Goal: Task Accomplishment & Management: Manage account settings

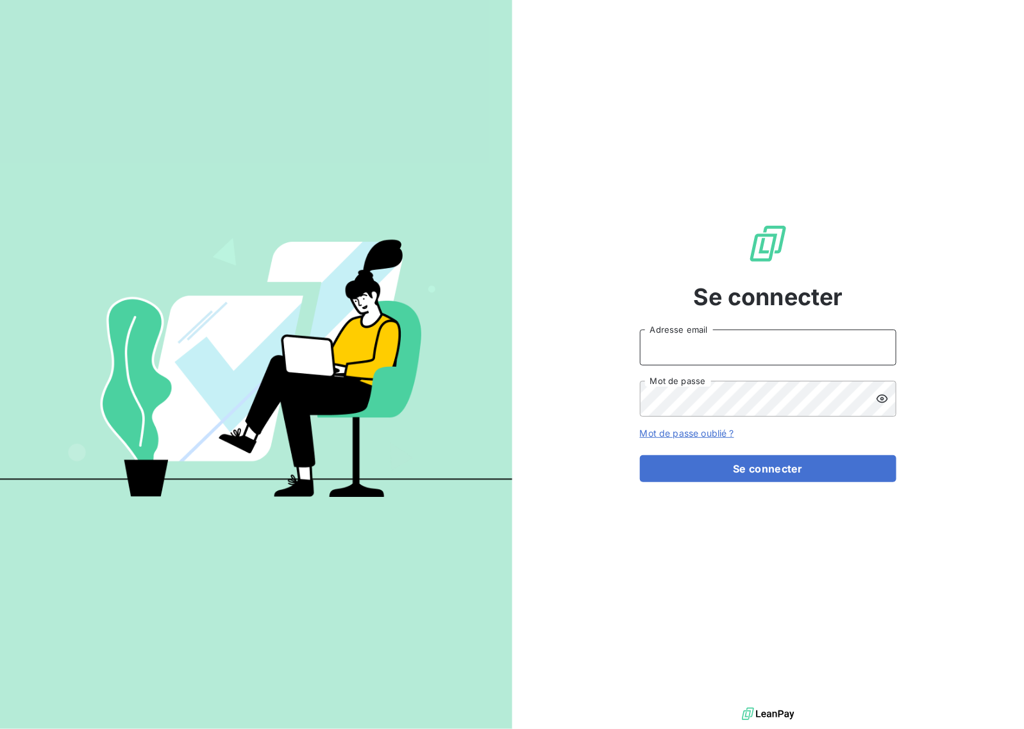
drag, startPoint x: 696, startPoint y: 337, endPoint x: 712, endPoint y: 344, distance: 17.8
click at [696, 337] on input "Adresse email" at bounding box center [768, 347] width 256 height 36
type input "eclavier@mood-conseil.fr"
click at [763, 465] on button "Se connecter" at bounding box center [768, 468] width 256 height 27
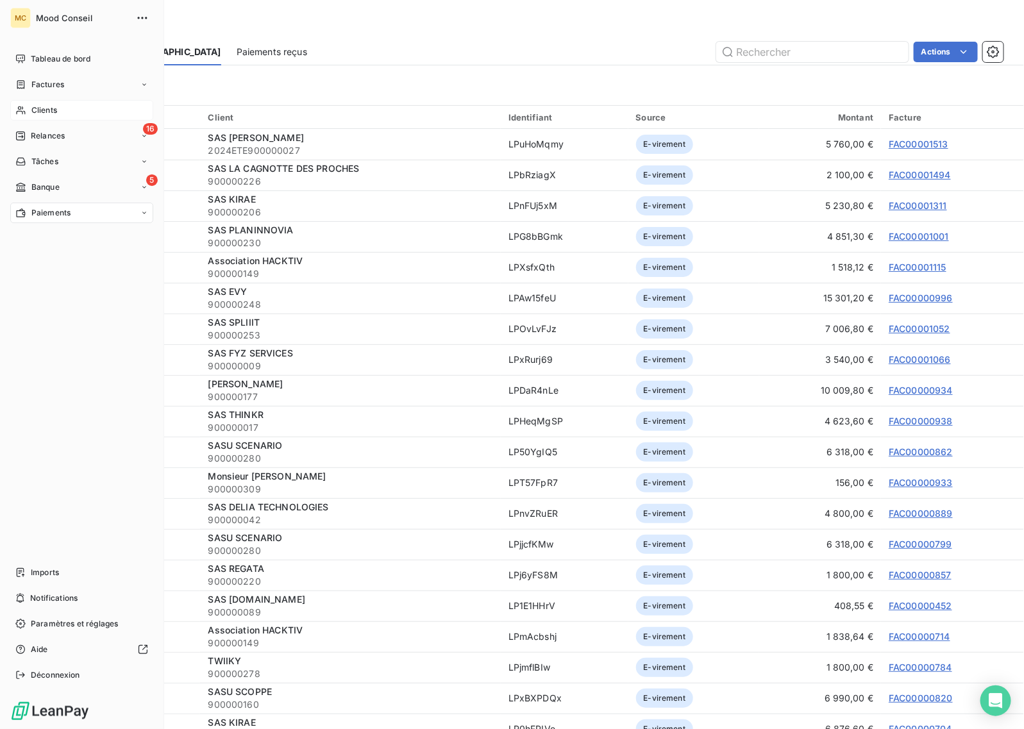
click at [55, 115] on span "Clients" at bounding box center [44, 110] width 26 height 12
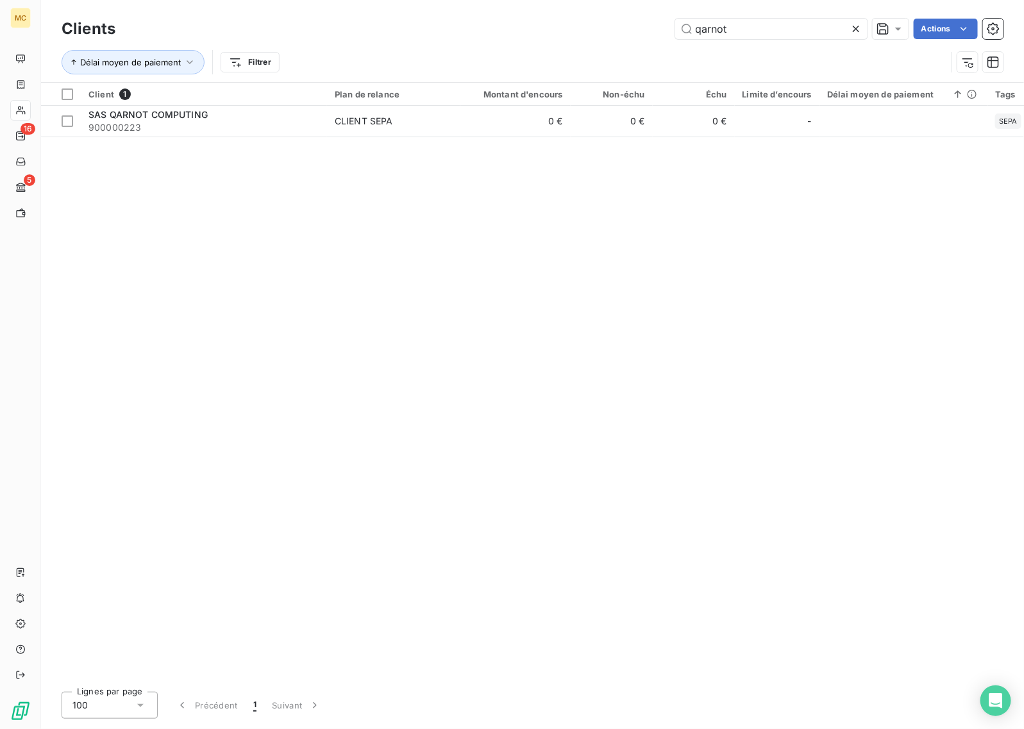
type input "qarnot"
click at [686, 138] on div "Client 1 Plan de relance Montant d'encours Non-échu Échu Limite d’encours Délai…" at bounding box center [532, 382] width 983 height 599
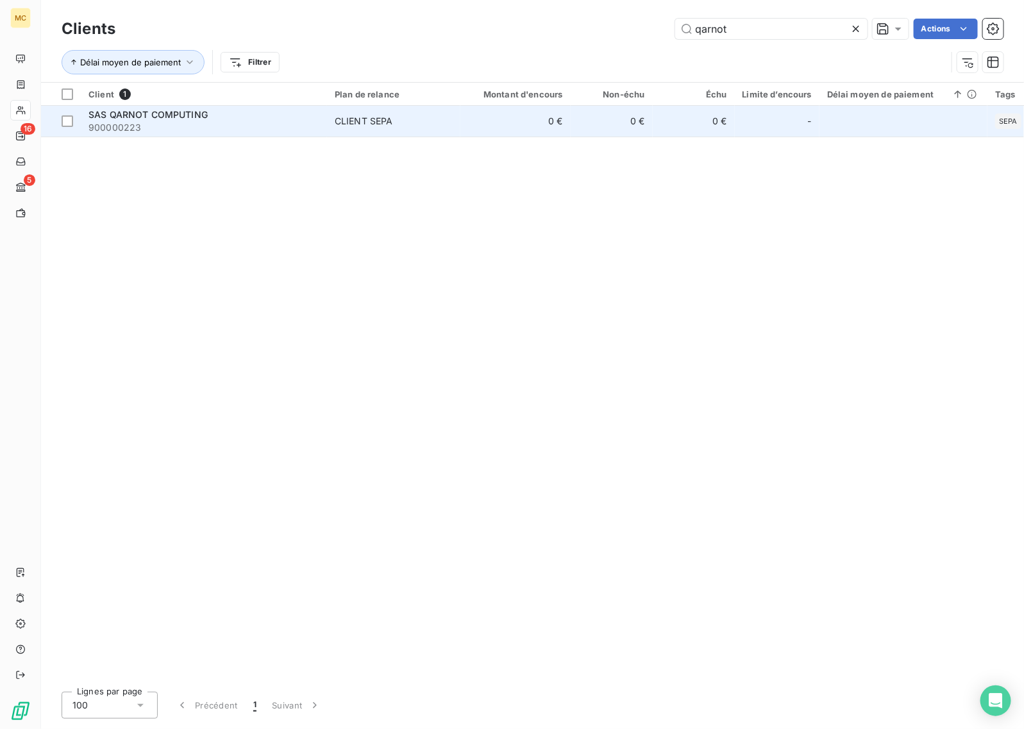
click at [678, 133] on td "0 €" at bounding box center [694, 121] width 82 height 31
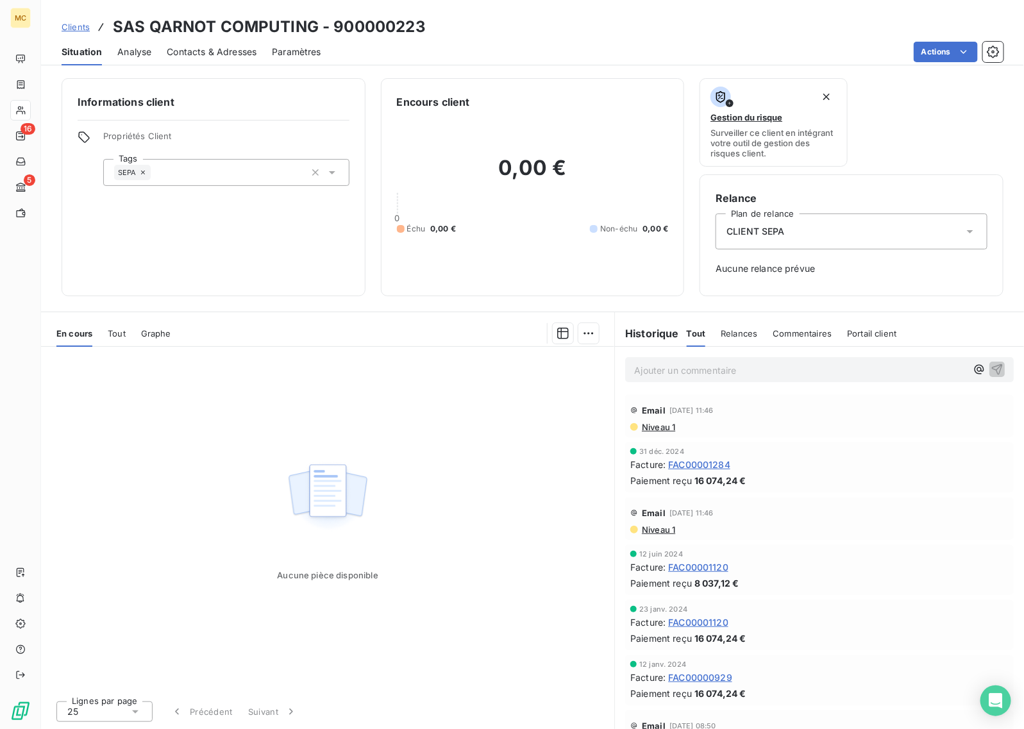
click at [206, 54] on span "Contacts & Adresses" at bounding box center [212, 52] width 90 height 13
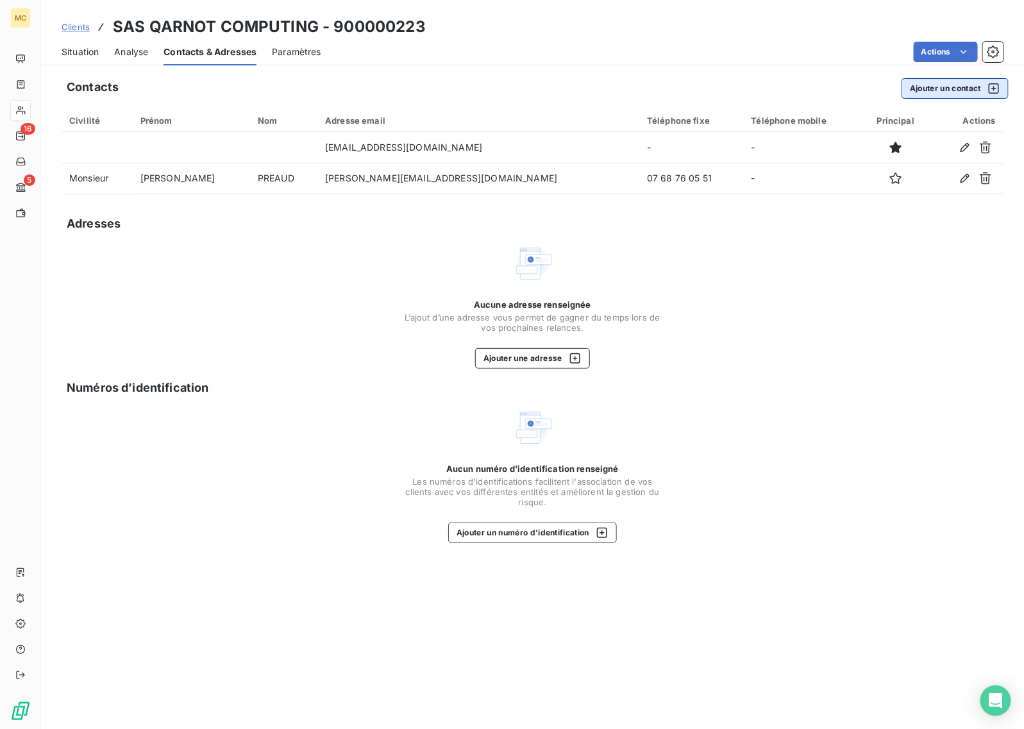
click at [956, 85] on button "Ajouter un contact" at bounding box center [954, 88] width 107 height 21
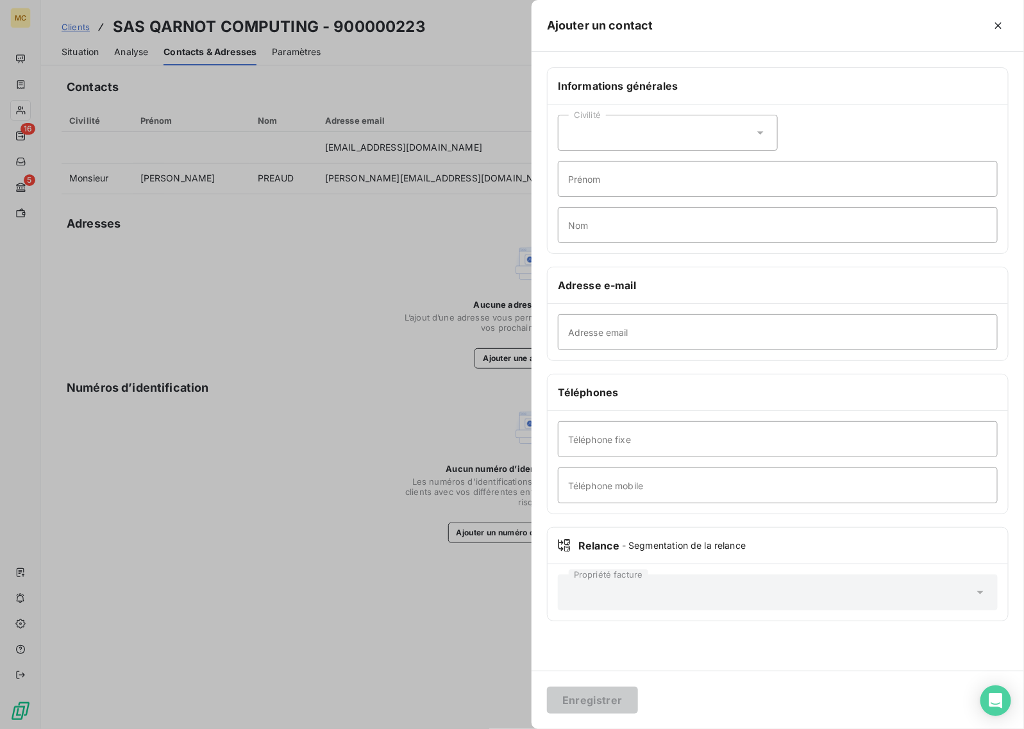
click at [587, 144] on div "Civilité" at bounding box center [668, 133] width 220 height 36
click at [638, 183] on li "Monsieur" at bounding box center [668, 187] width 220 height 23
click at [629, 322] on input "Adresse email" at bounding box center [778, 332] width 440 height 36
paste input "nicolas.saintherant@qarnot.com"
drag, startPoint x: 597, startPoint y: 330, endPoint x: 558, endPoint y: 333, distance: 39.2
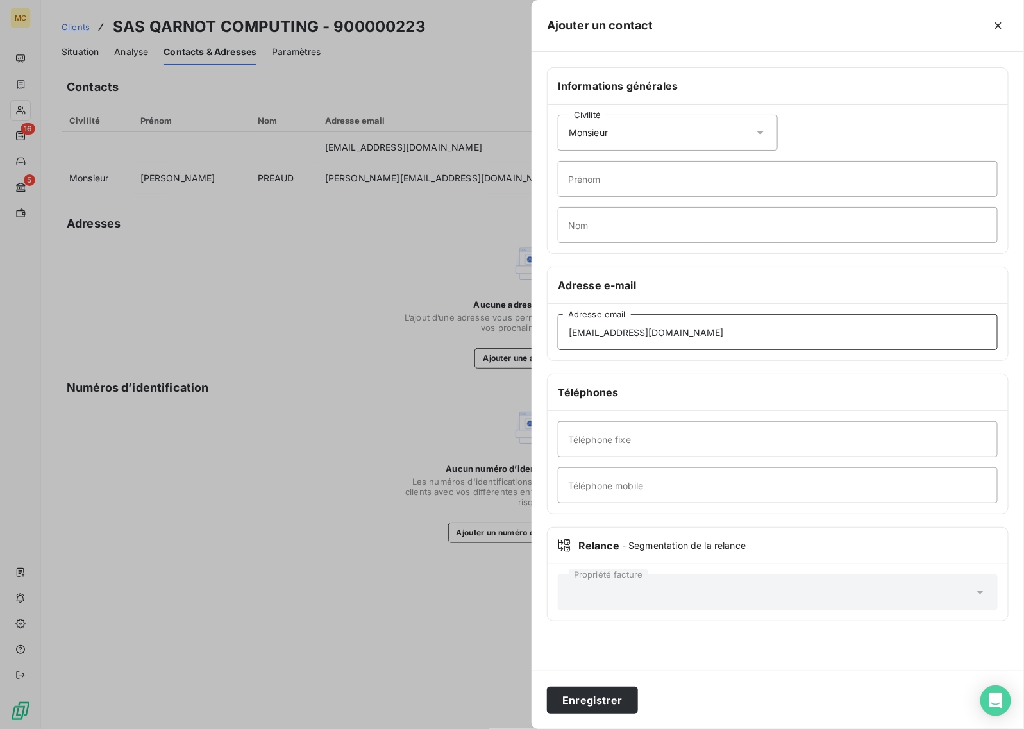
click at [558, 333] on input "nicolas.saintherant@qarnot.com" at bounding box center [778, 332] width 440 height 36
type input "nicolas.saintherant@qarnot.com"
click at [603, 181] on input "Prénom" at bounding box center [778, 179] width 440 height 36
paste input "nicolas"
click at [569, 181] on input "nicolas" at bounding box center [778, 179] width 440 height 36
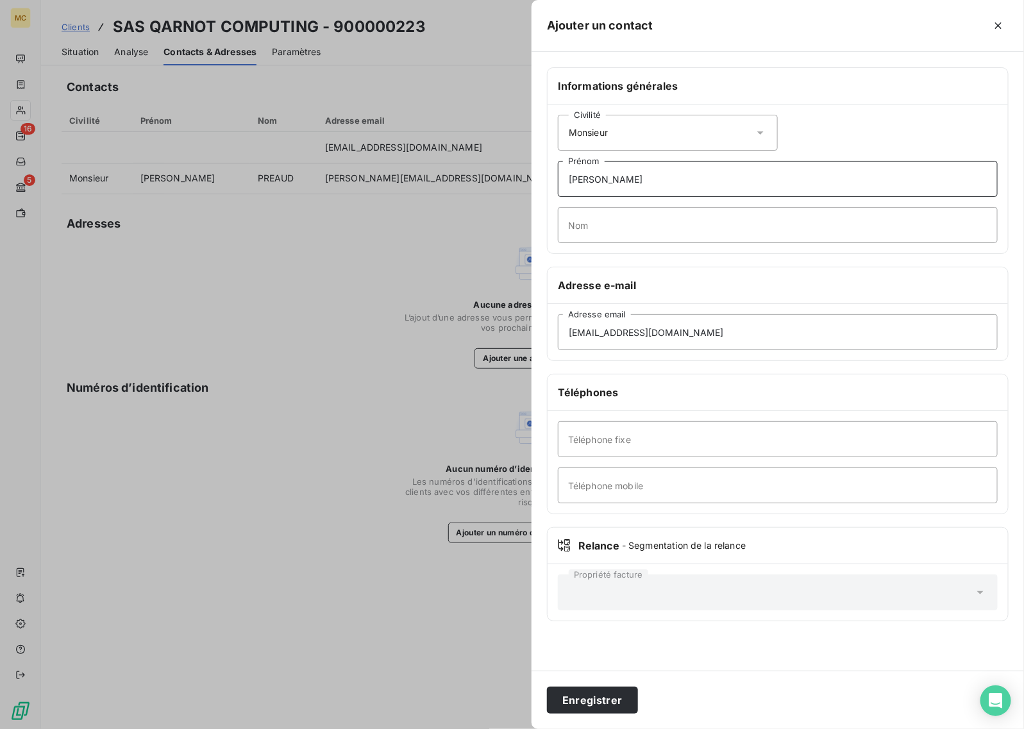
type input "Nicolas"
drag, startPoint x: 649, startPoint y: 332, endPoint x: 603, endPoint y: 333, distance: 45.5
click at [603, 333] on input "nicolas.saintherant@qarnot.com" at bounding box center [778, 332] width 440 height 36
click at [613, 249] on div "Civilité Monsieur Nicolas Prénom Nom" at bounding box center [777, 178] width 460 height 149
click at [613, 238] on input "Nom" at bounding box center [778, 225] width 440 height 36
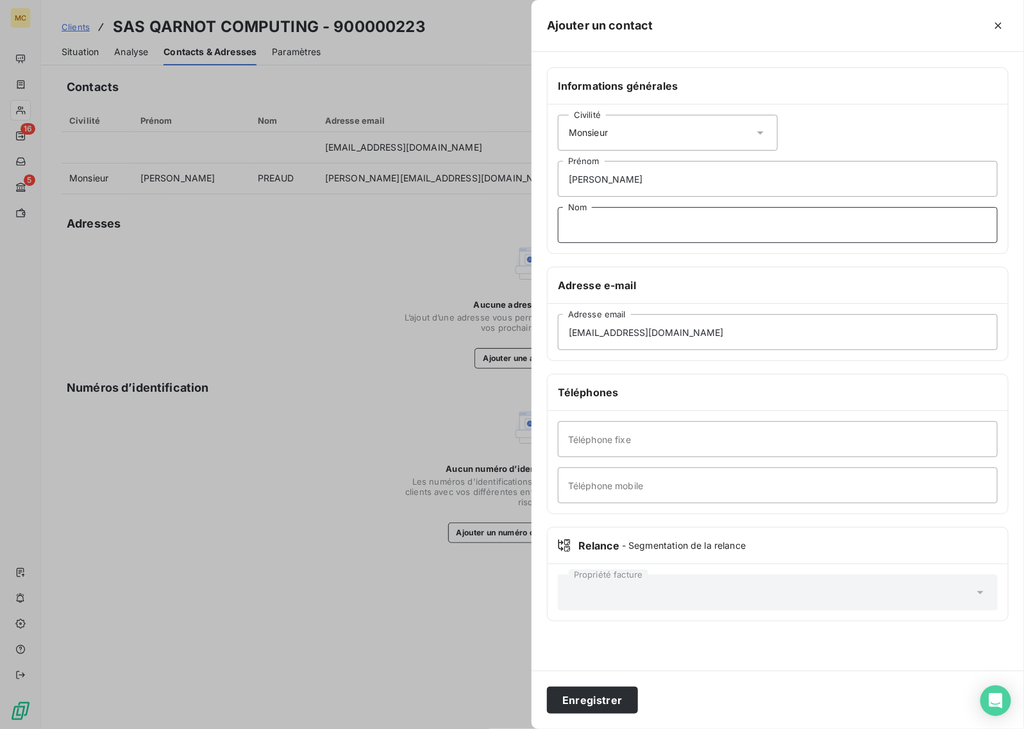
paste input "saintherant"
drag, startPoint x: 572, startPoint y: 221, endPoint x: 521, endPoint y: 218, distance: 51.4
click at [521, 728] on div "Ajouter un contact Informations générales Civilité Monsieur Nicolas Prénom sain…" at bounding box center [511, 729] width 1023 height 0
type input "Saintherant"
click at [611, 692] on button "Enregistrer" at bounding box center [592, 700] width 91 height 27
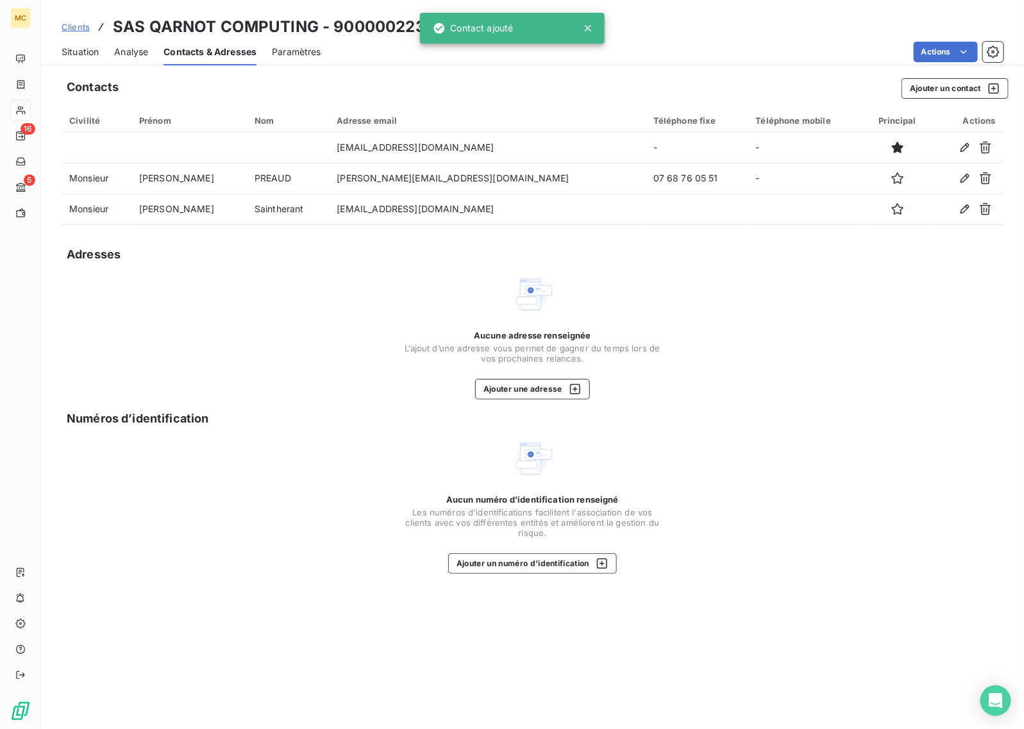
drag, startPoint x: 343, startPoint y: 315, endPoint x: 315, endPoint y: 312, distance: 28.4
click at [342, 314] on div "Aucune adresse renseignée L’ajout d’une adresse vous permet de gagner du temps …" at bounding box center [533, 337] width 942 height 126
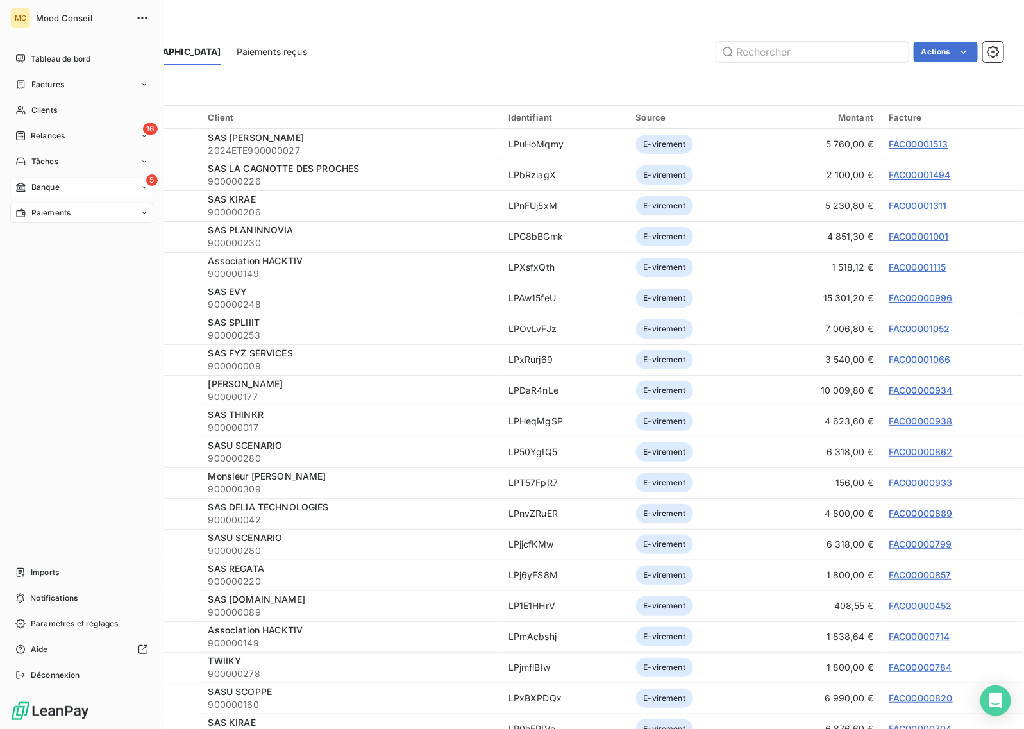
click at [32, 191] on span "Banque" at bounding box center [45, 187] width 28 height 12
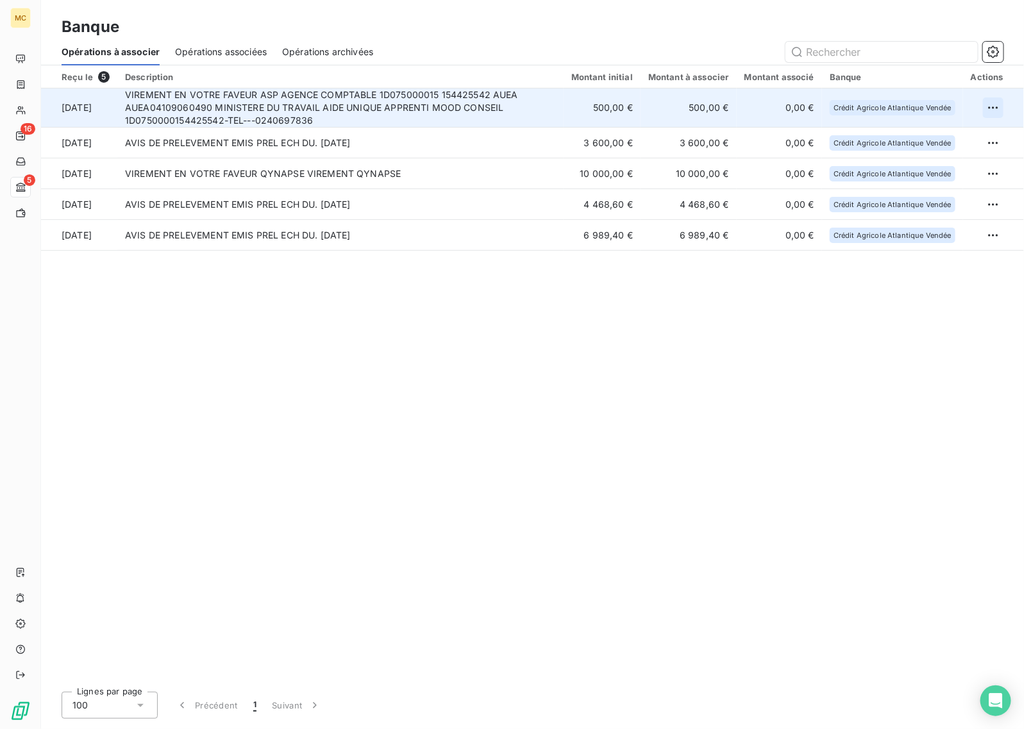
click at [986, 106] on html "MC 16 5 Banque Opérations à associer Opérations associées Opérations archivées …" at bounding box center [512, 364] width 1024 height 729
click at [937, 138] on div "Archiver l’opération" at bounding box center [948, 136] width 99 height 21
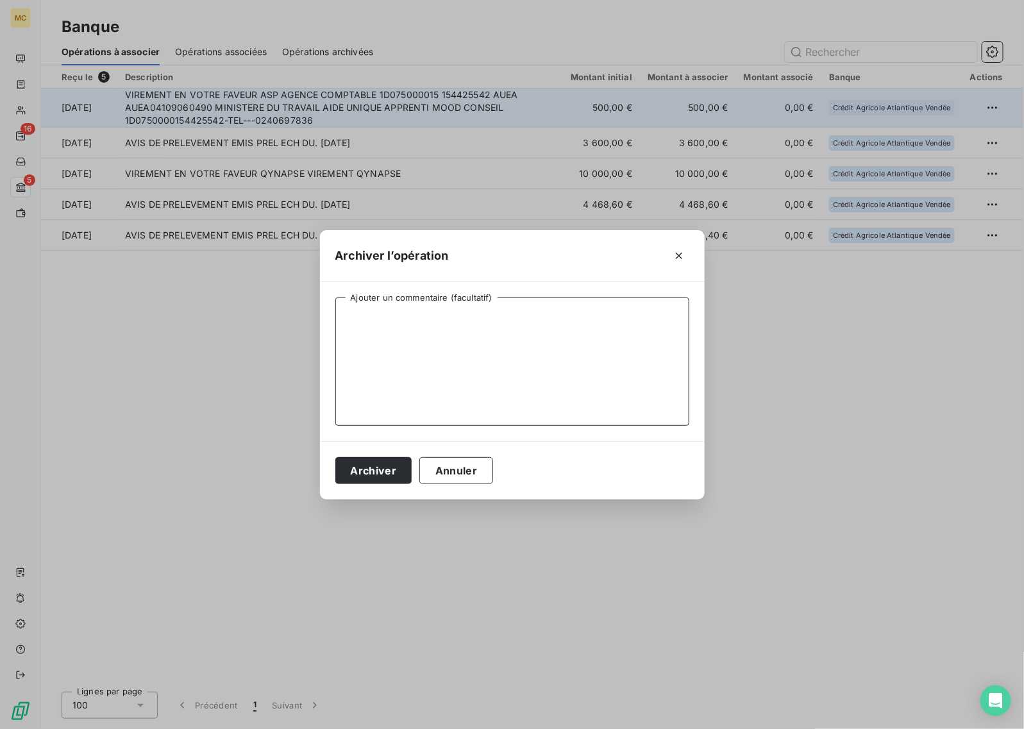
click at [465, 306] on textarea "Ajouter un commentaire (facultatif)" at bounding box center [512, 361] width 354 height 128
type textarea "Aide apprentis"
click at [371, 465] on button "Archiver" at bounding box center [373, 470] width 77 height 27
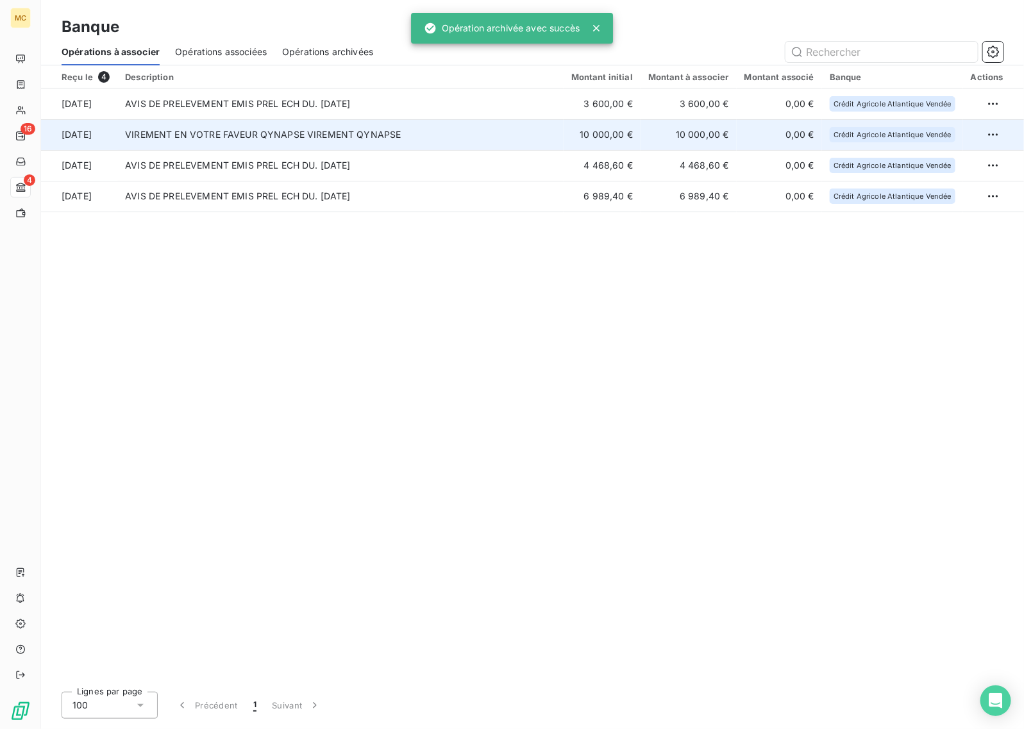
click at [463, 133] on td "VIREMENT EN VOTRE FAVEUR QYNAPSE VIREMENT QYNAPSE" at bounding box center [340, 134] width 446 height 31
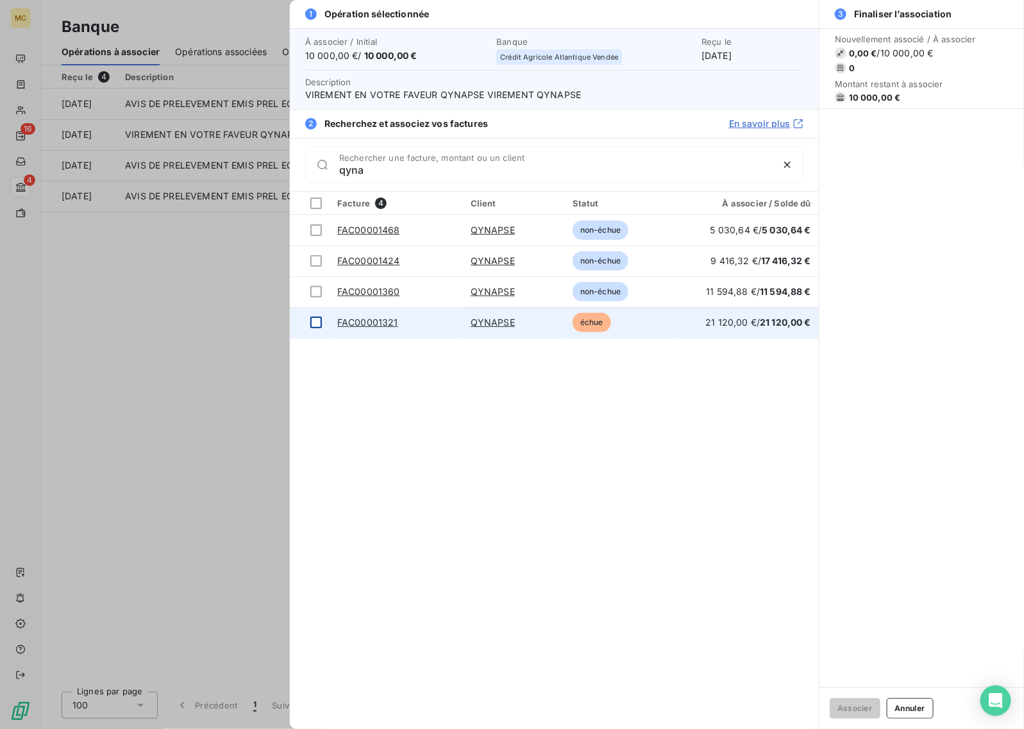
type input "qyna"
click at [317, 326] on div at bounding box center [316, 323] width 12 height 12
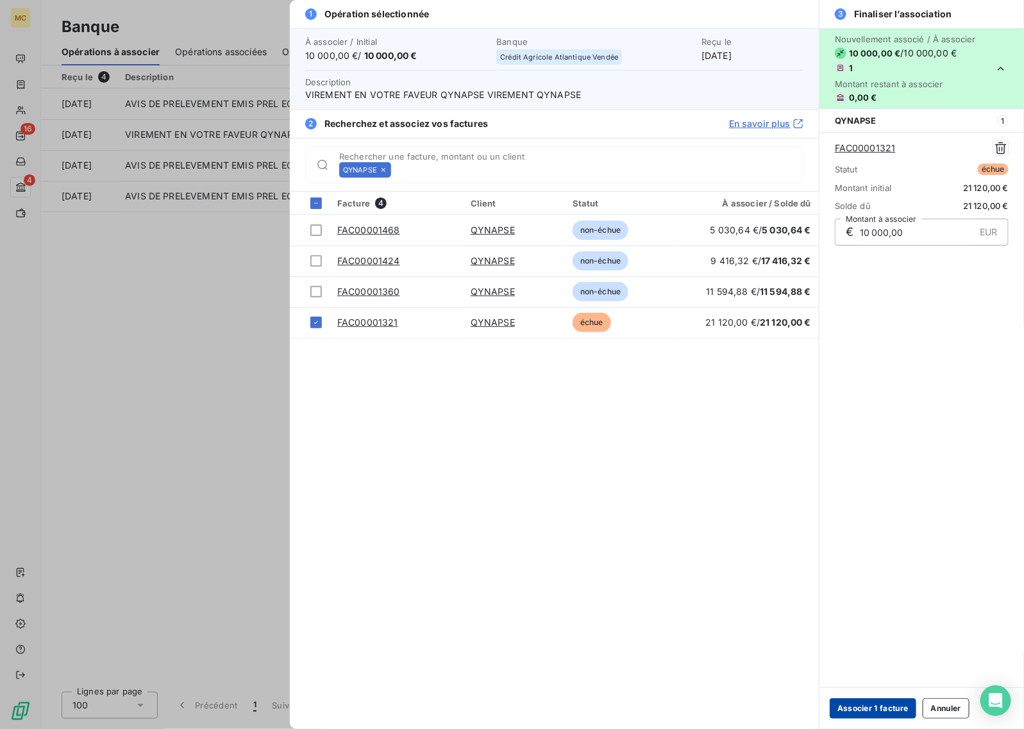
click at [875, 704] on button "Associer 1 facture" at bounding box center [872, 708] width 87 height 21
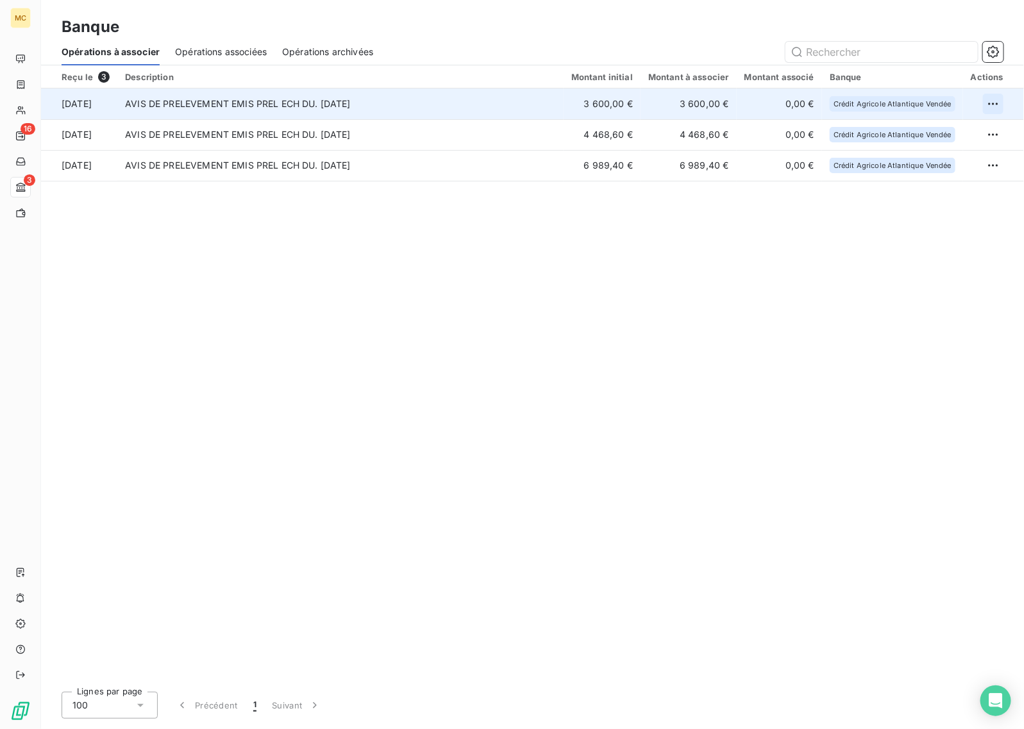
click at [988, 106] on html "MC 16 3 Banque Opérations à associer Opérations associées Opérations archivées …" at bounding box center [512, 364] width 1024 height 729
click at [959, 129] on div "Archiver l’opération" at bounding box center [948, 131] width 99 height 21
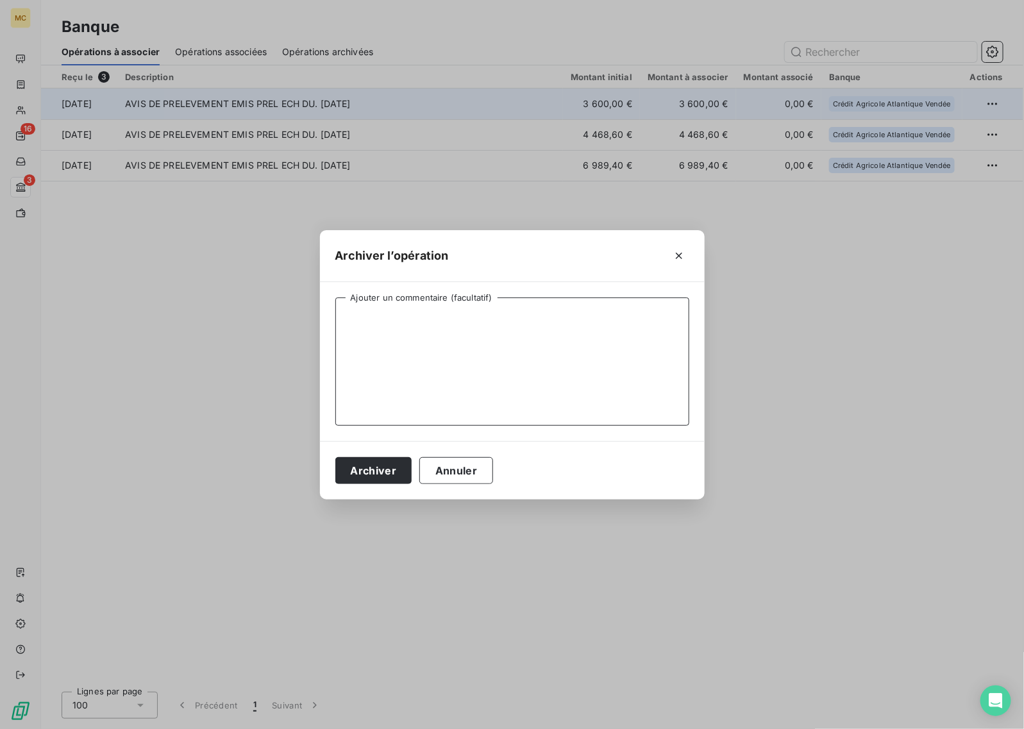
click at [514, 408] on textarea "Ajouter un commentaire (facultatif)" at bounding box center [512, 361] width 354 height 128
type textarea "Impayé - Smart Process RH"
click at [376, 462] on button "Archiver" at bounding box center [373, 470] width 77 height 27
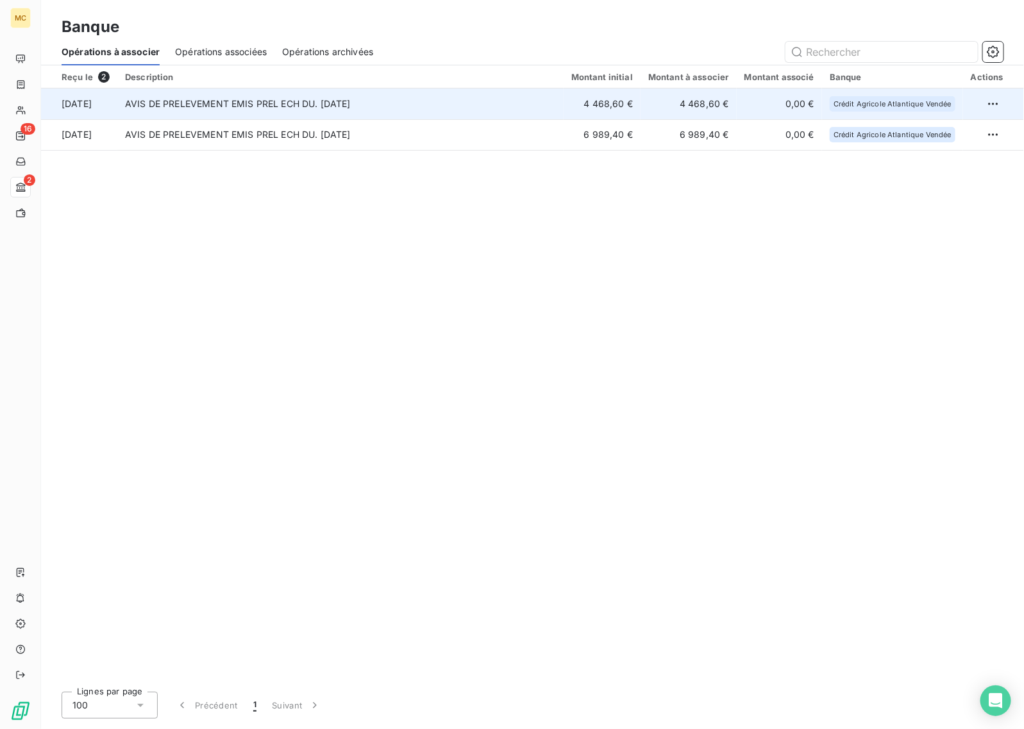
click at [713, 107] on td "4 468,60 €" at bounding box center [688, 103] width 96 height 31
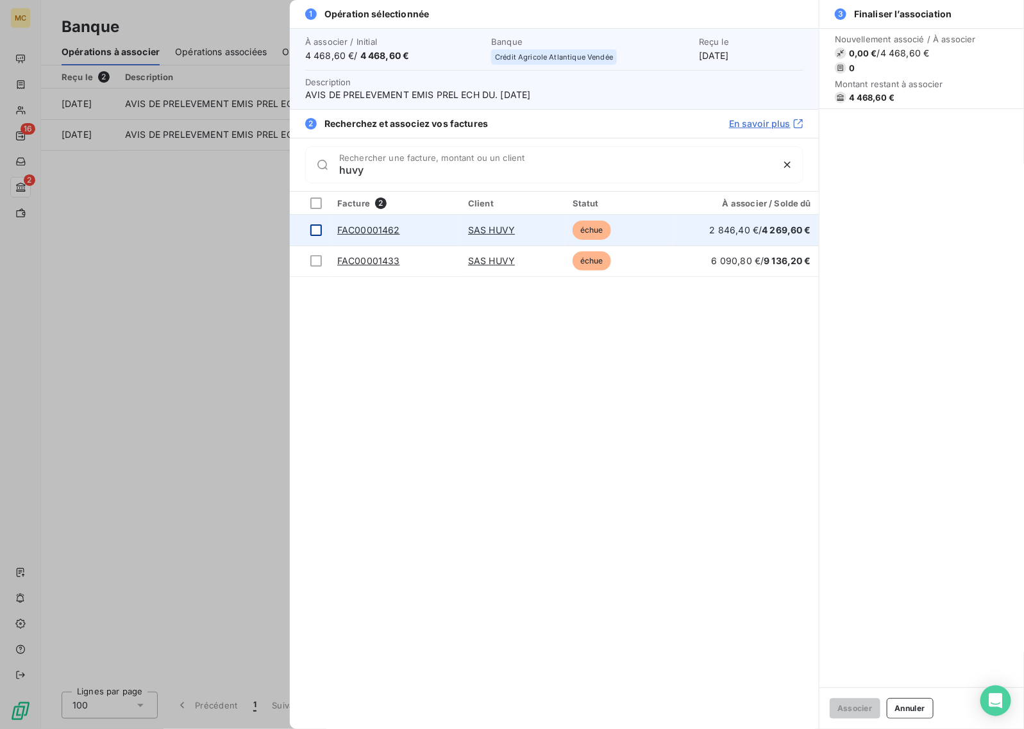
type input "huvy"
click at [316, 232] on div at bounding box center [316, 230] width 12 height 12
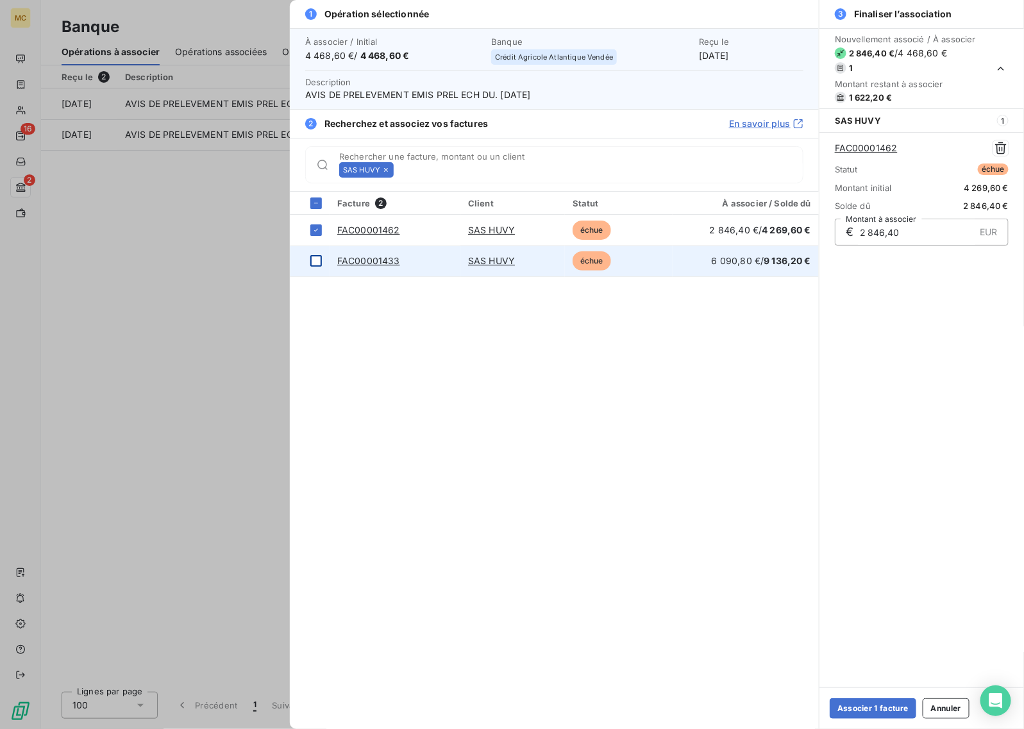
click at [317, 262] on div at bounding box center [316, 261] width 12 height 12
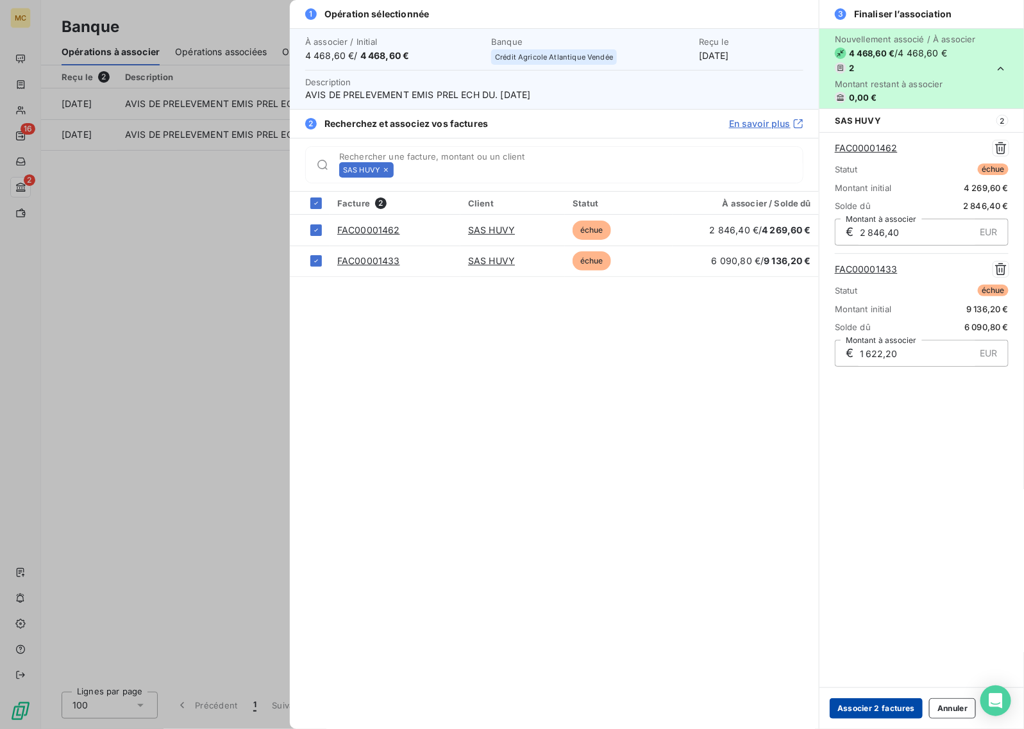
click at [889, 710] on button "Associer 2 factures" at bounding box center [875, 708] width 93 height 21
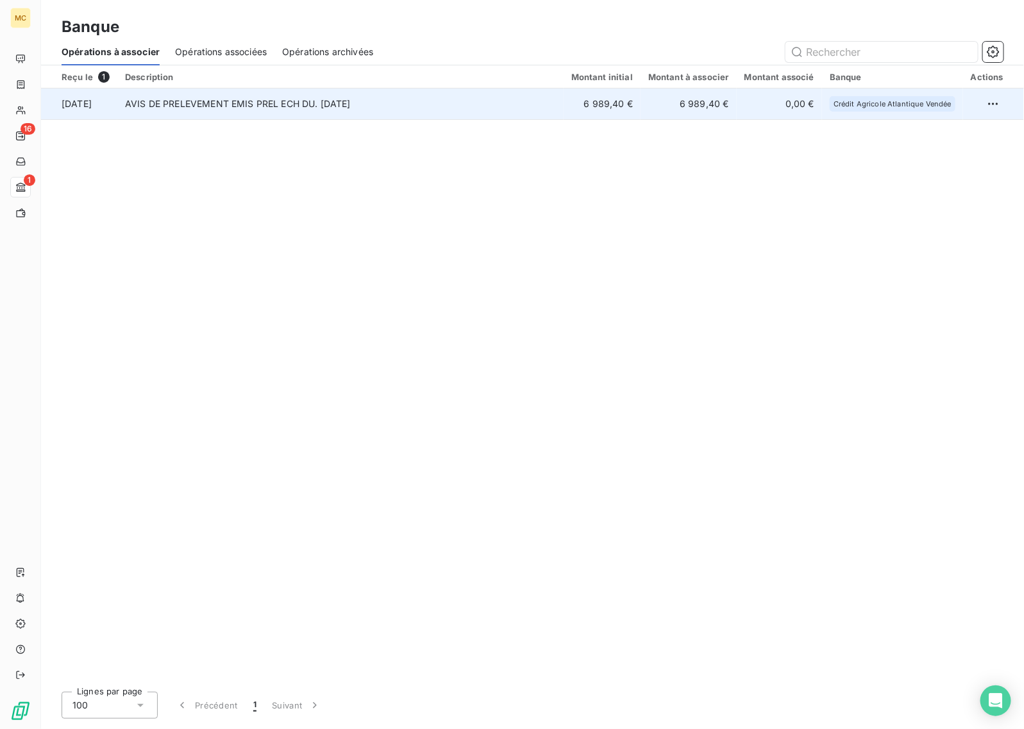
click at [627, 104] on td "6 989,40 €" at bounding box center [601, 103] width 77 height 31
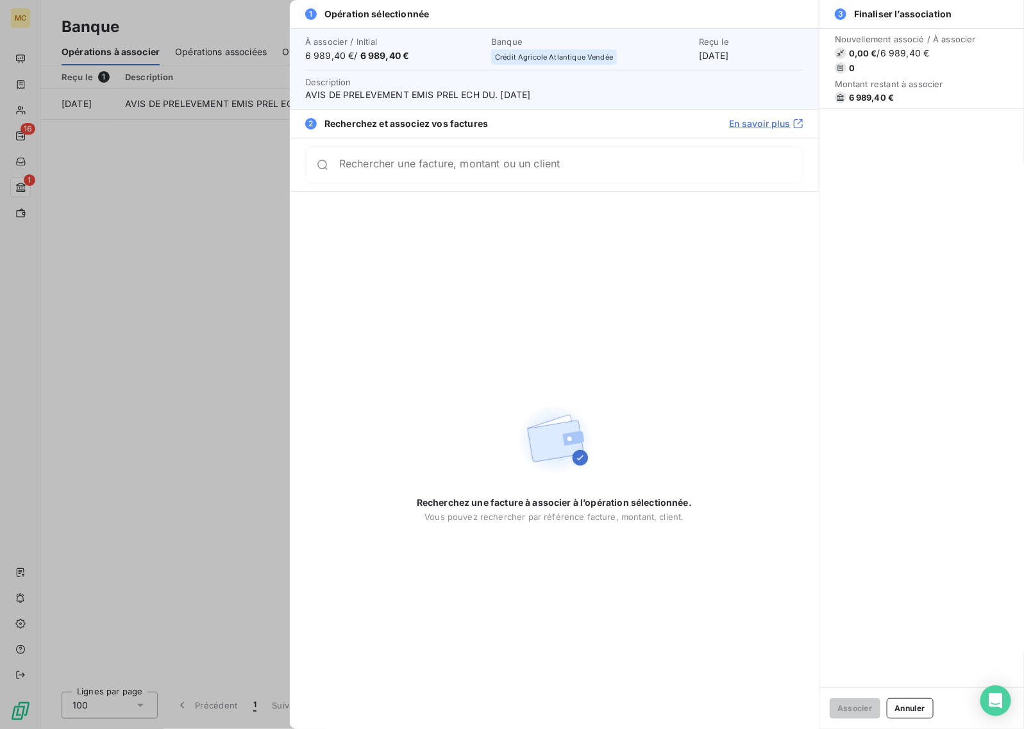
click at [598, 165] on input "Rechercher une facture, montant ou un client" at bounding box center [570, 164] width 463 height 13
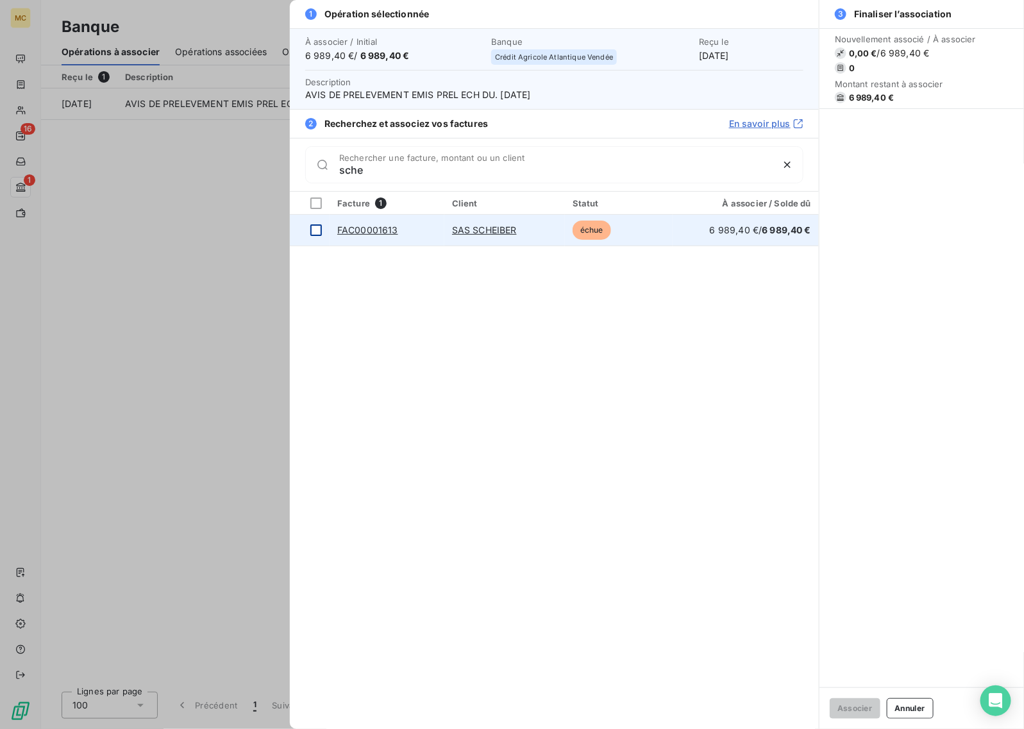
type input "sche"
click at [314, 231] on div at bounding box center [316, 230] width 12 height 12
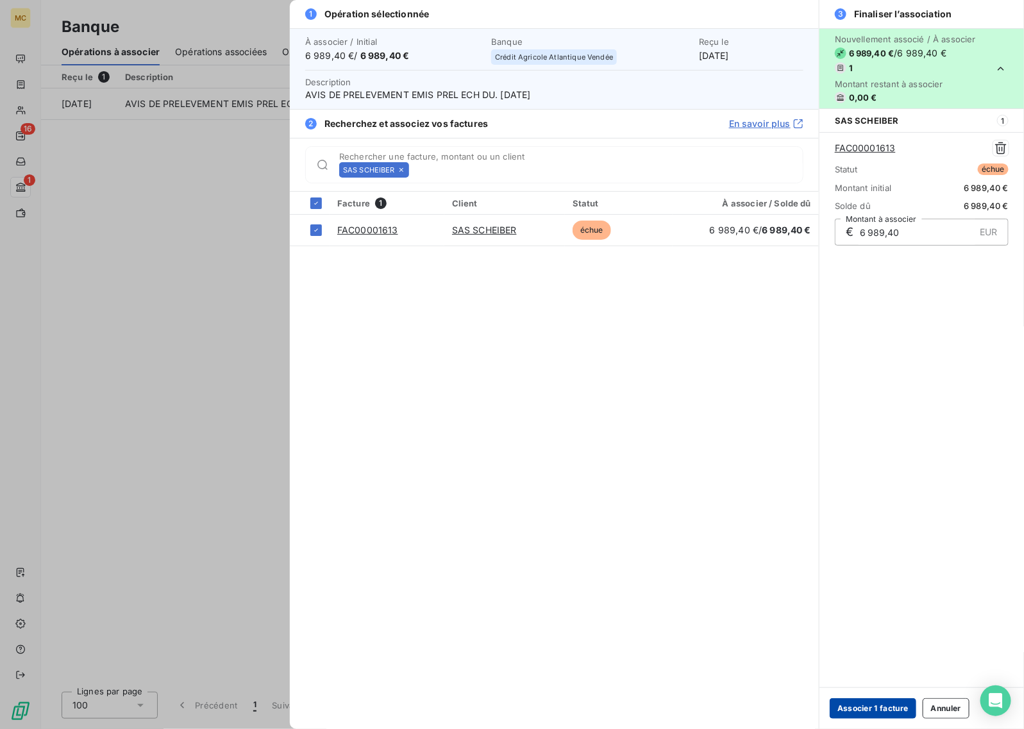
click at [878, 710] on button "Associer 1 facture" at bounding box center [872, 708] width 87 height 21
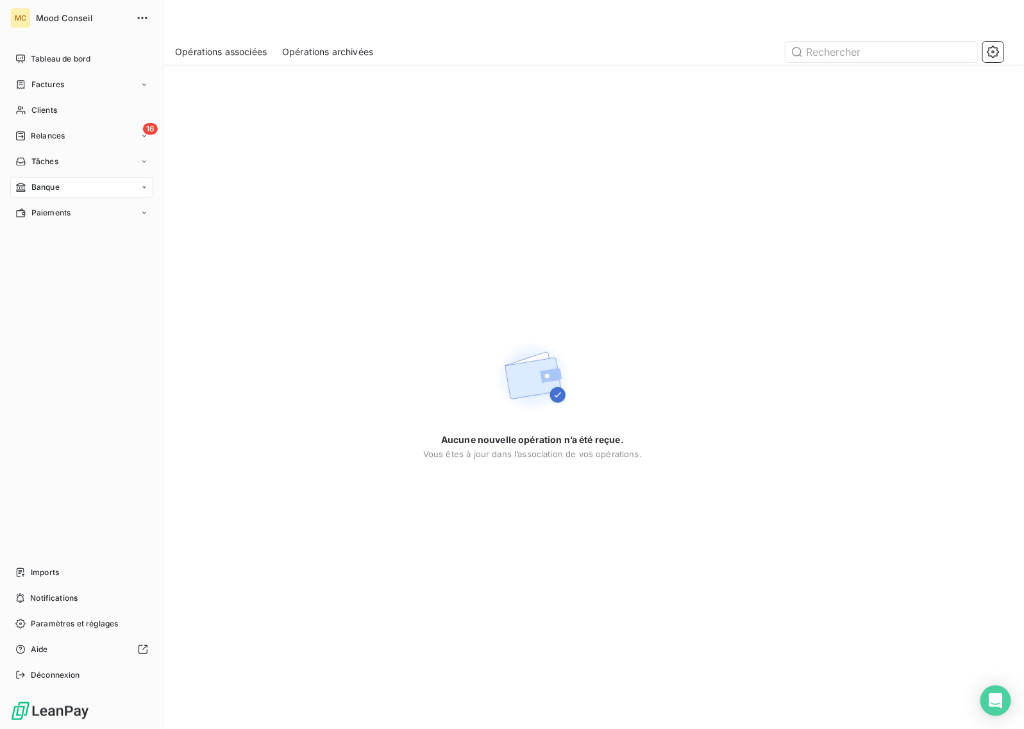
click at [31, 136] on span "Relances" at bounding box center [48, 136] width 34 height 12
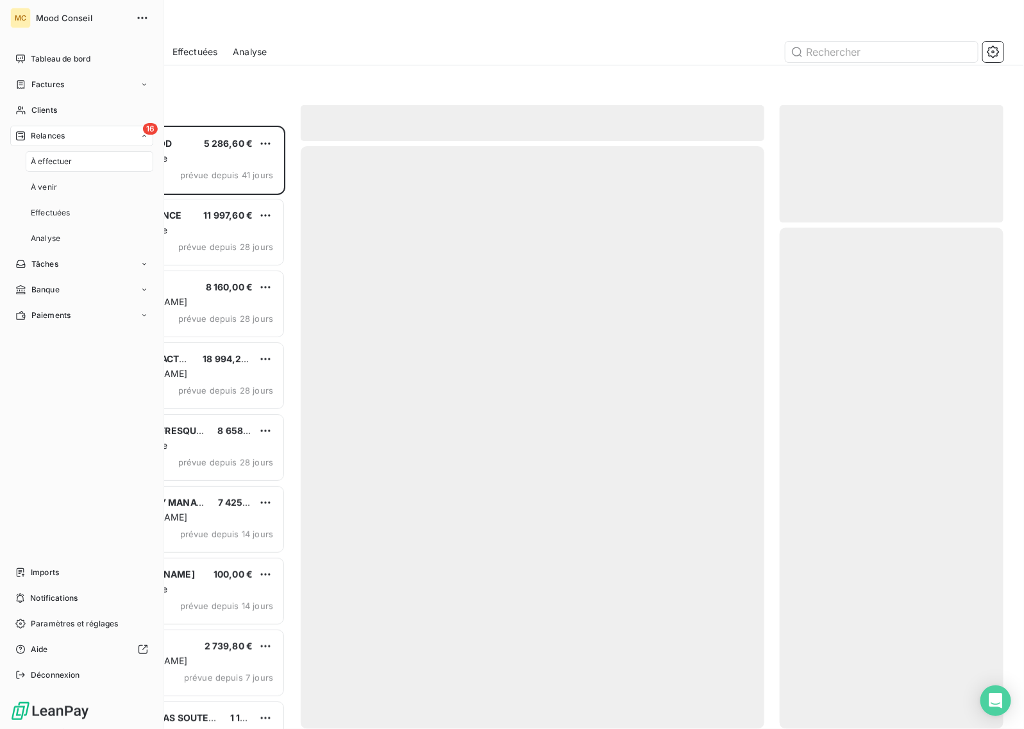
scroll to position [592, 212]
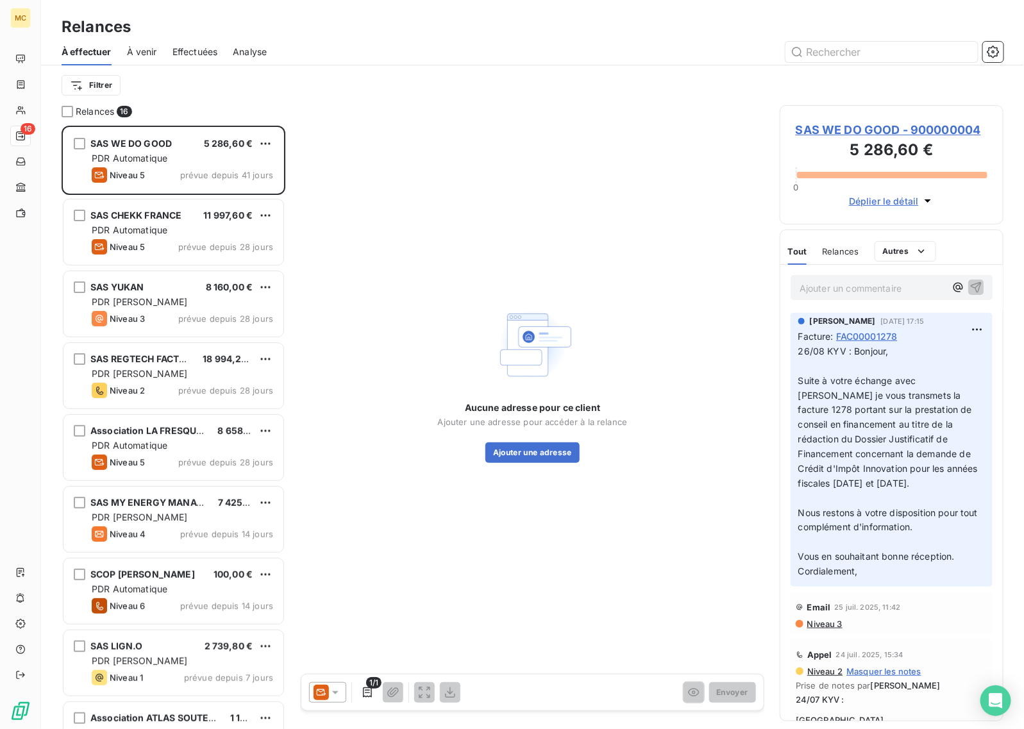
click at [437, 46] on div at bounding box center [642, 52] width 721 height 21
